Goal: Find specific page/section: Find specific page/section

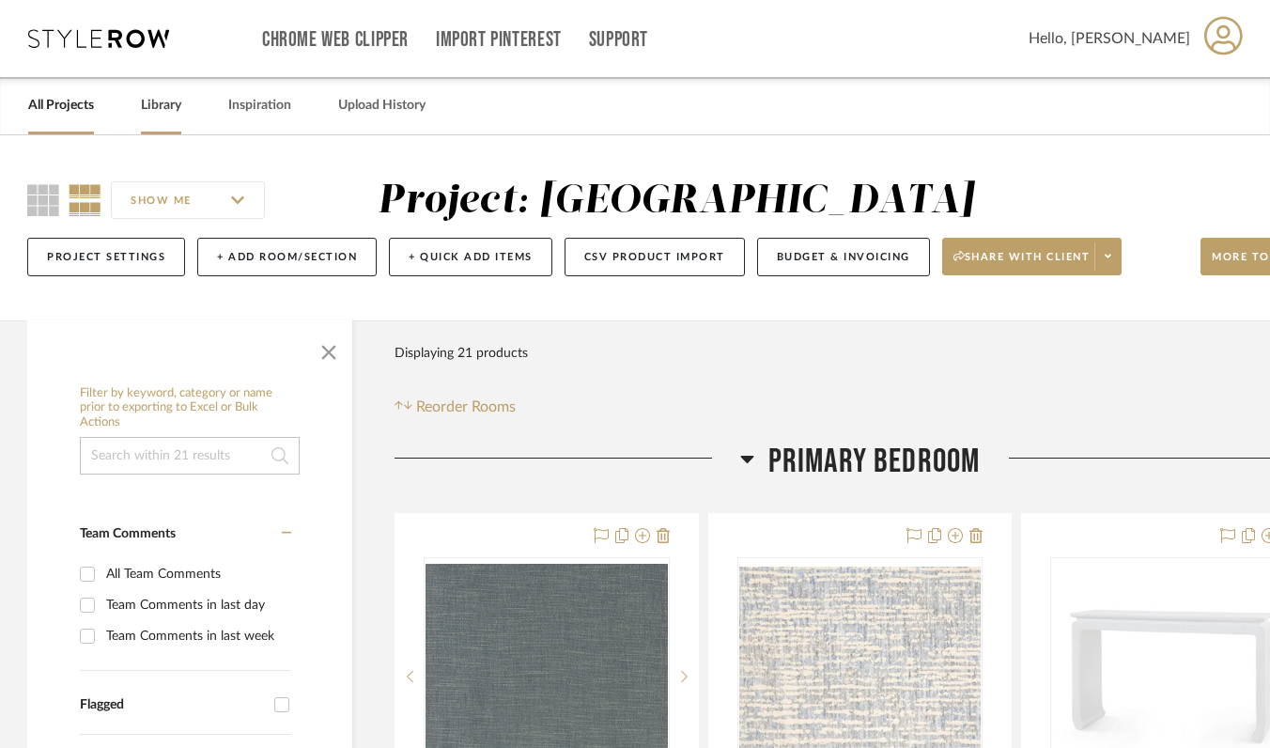
click at [164, 94] on link "Library" at bounding box center [161, 105] width 40 height 25
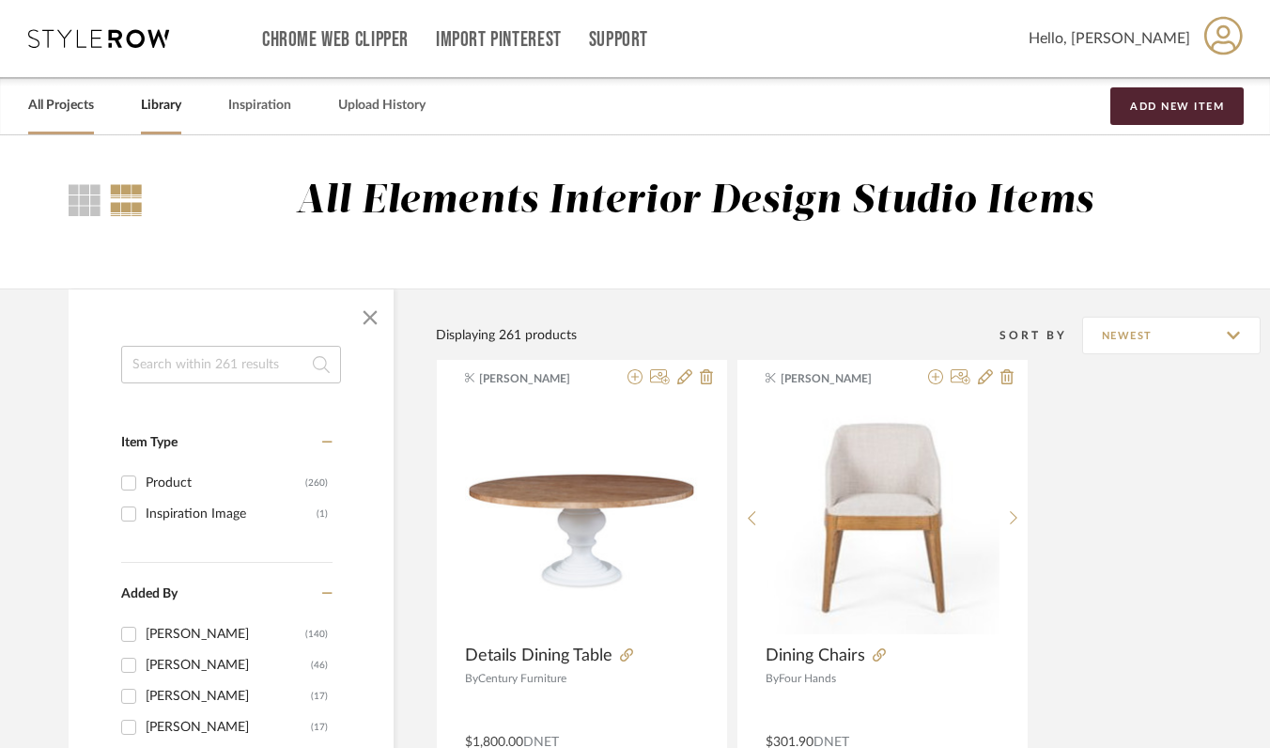
click at [75, 101] on link "All Projects" at bounding box center [61, 105] width 66 height 25
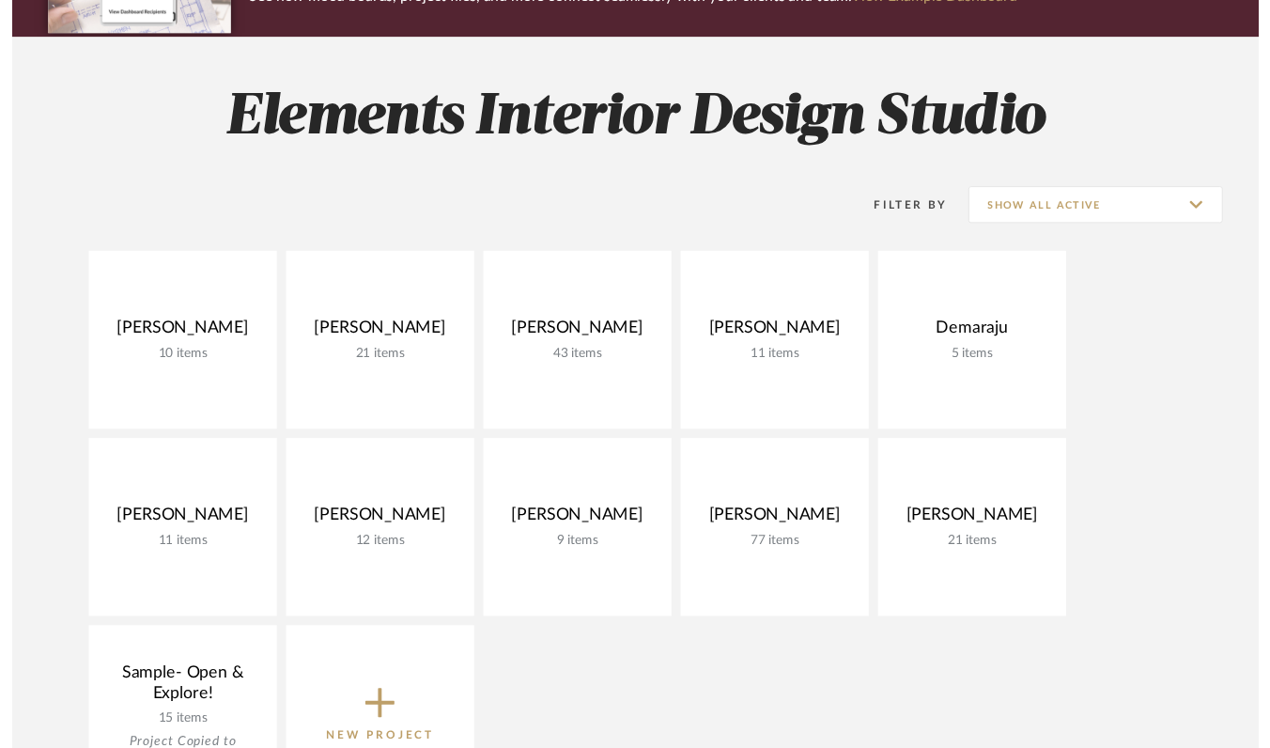
scroll to position [213, 0]
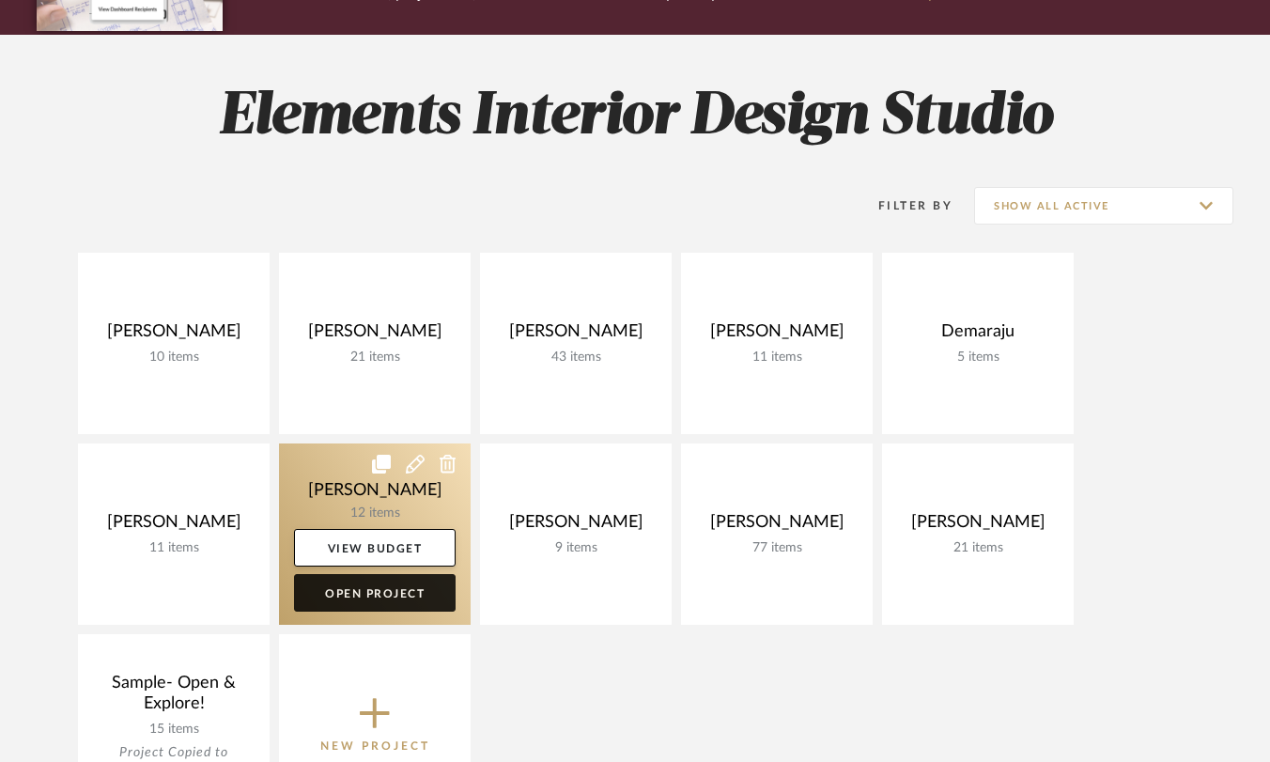
click at [404, 592] on link "Open Project" at bounding box center [375, 593] width 162 height 38
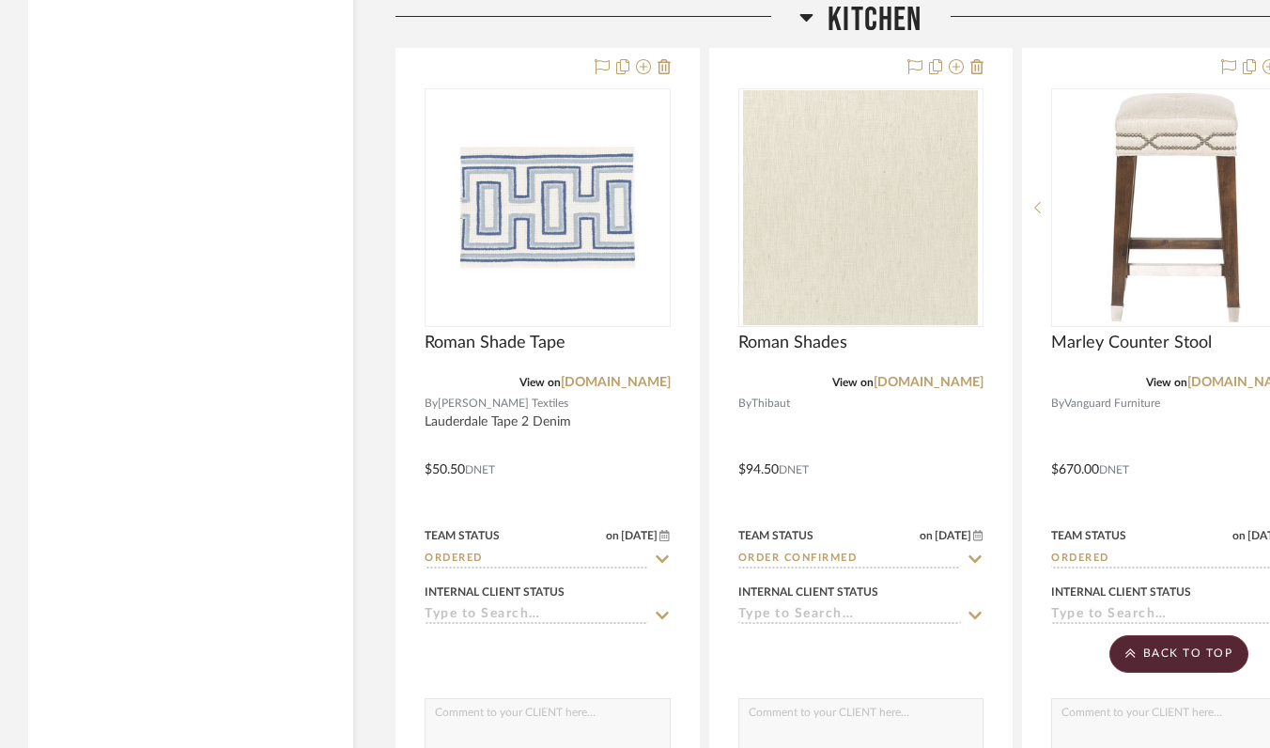
scroll to position [3078, 0]
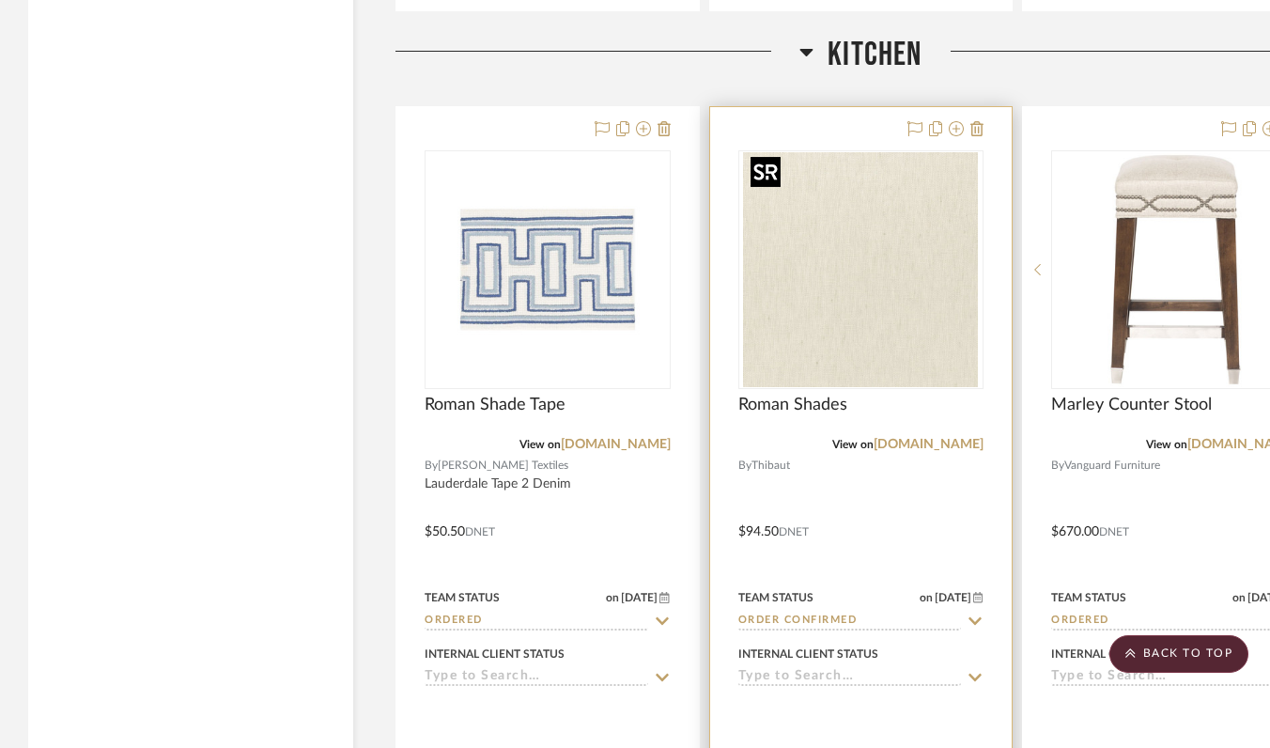
click at [874, 347] on img "0" at bounding box center [860, 269] width 235 height 235
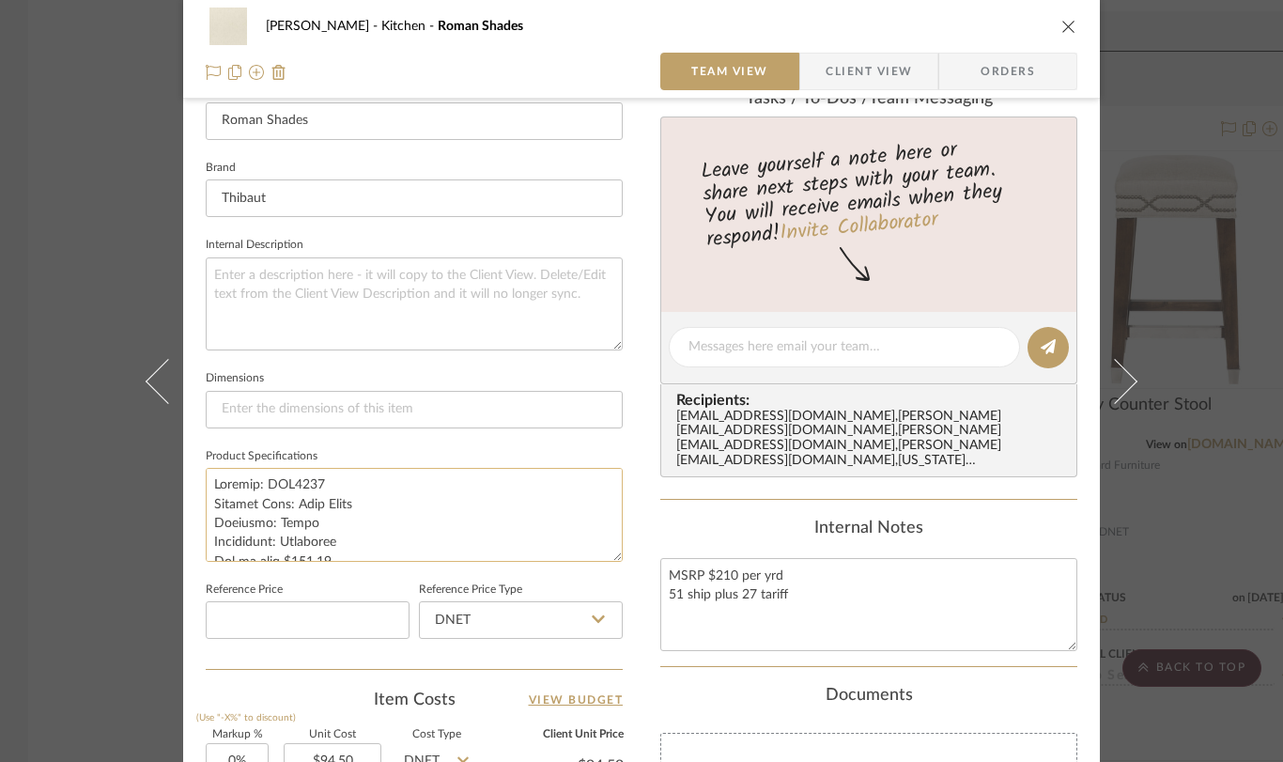
scroll to position [0, 0]
click at [209, 483] on textarea at bounding box center [414, 514] width 417 height 93
drag, startPoint x: 209, startPoint y: 483, endPoint x: 328, endPoint y: 541, distance: 131.9
click at [333, 546] on textarea at bounding box center [414, 514] width 417 height 93
